Goal: Task Accomplishment & Management: Manage account settings

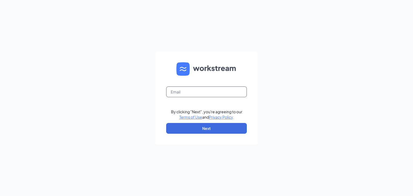
click at [206, 93] on input "text" at bounding box center [206, 92] width 81 height 11
type input "johnsontya81@gmail.com"
click at [221, 126] on button "Next" at bounding box center [206, 128] width 81 height 11
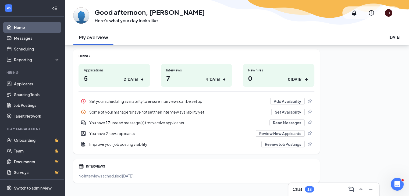
scroll to position [77, 0]
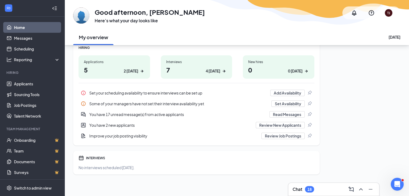
click at [144, 70] on icon "ArrowRight" at bounding box center [141, 71] width 5 height 5
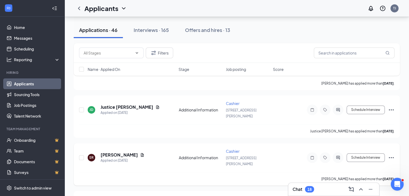
scroll to position [323, 0]
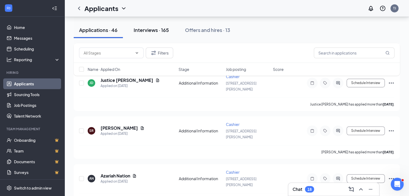
click at [156, 34] on button "Interviews · 165" at bounding box center [151, 30] width 46 height 16
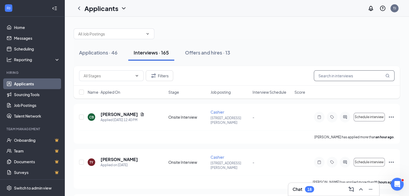
click at [330, 76] on input "text" at bounding box center [354, 75] width 81 height 11
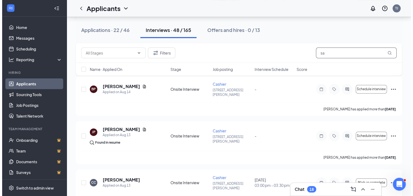
scroll to position [753, 0]
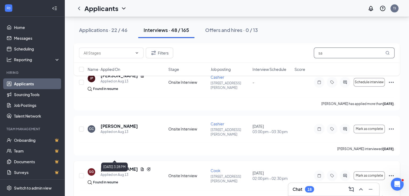
type input "sa"
click at [124, 172] on div "Applied on Aug 13" at bounding box center [126, 174] width 50 height 5
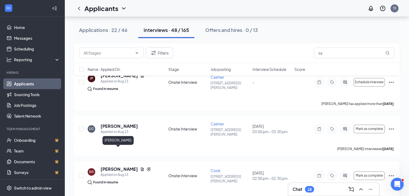
click at [113, 166] on h5 "[PERSON_NAME]" at bounding box center [119, 169] width 37 height 6
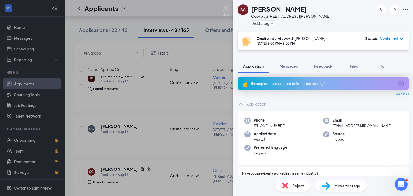
click at [370, 136] on div "Source Indeed" at bounding box center [362, 136] width 79 height 11
click at [375, 22] on link "View full application" at bounding box center [376, 21] width 58 height 5
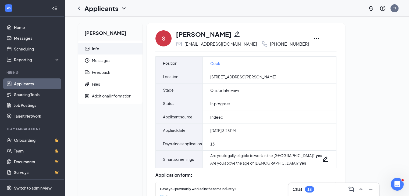
click at [361, 98] on div "serina gaskins Info Messages Feedback Files Additional Information S serina gas…" at bounding box center [237, 146] width 326 height 247
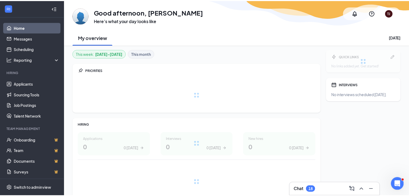
scroll to position [55, 0]
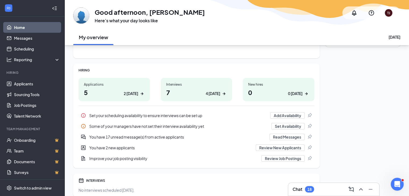
click at [201, 88] on h1 "7 4 [DATE]" at bounding box center [196, 92] width 61 height 9
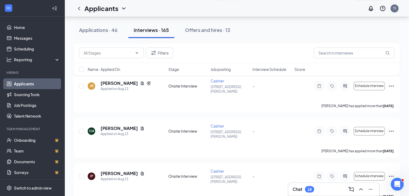
scroll to position [3012, 0]
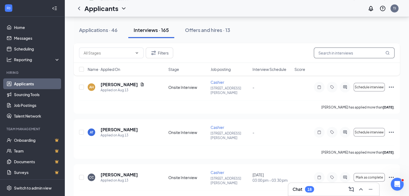
click at [326, 50] on input "text" at bounding box center [354, 53] width 81 height 11
click at [326, 53] on input "text" at bounding box center [354, 53] width 81 height 11
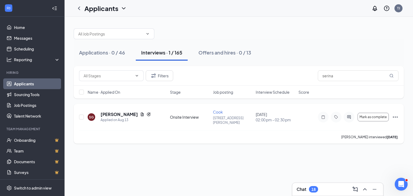
click at [397, 115] on icon "Ellipses" at bounding box center [395, 117] width 6 height 6
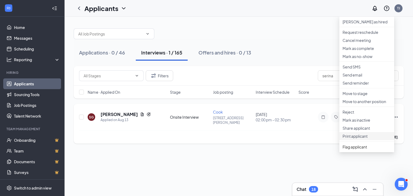
click at [361, 139] on p "Print applicant" at bounding box center [367, 136] width 48 height 5
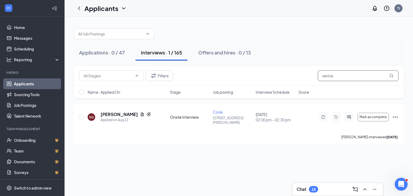
drag, startPoint x: 345, startPoint y: 77, endPoint x: 348, endPoint y: 79, distance: 3.5
click at [345, 76] on input "serina" at bounding box center [358, 75] width 81 height 11
type input "s"
type input "[PERSON_NAME]"
click at [396, 114] on icon "Ellipses" at bounding box center [395, 117] width 6 height 6
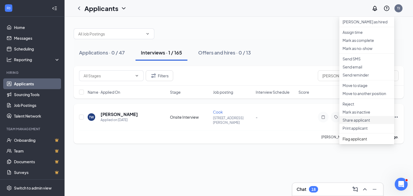
scroll to position [2, 0]
click at [349, 131] on p "Print applicant" at bounding box center [367, 128] width 48 height 5
